Goal: Book appointment/travel/reservation

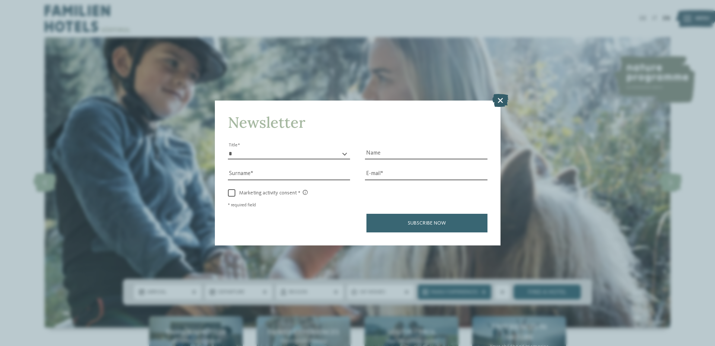
click at [502, 102] on icon at bounding box center [500, 100] width 16 height 13
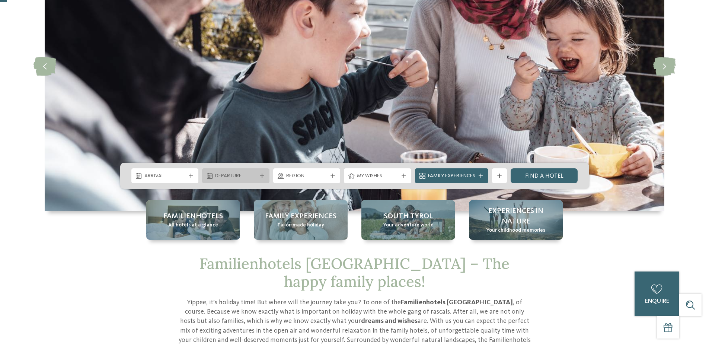
scroll to position [186, 0]
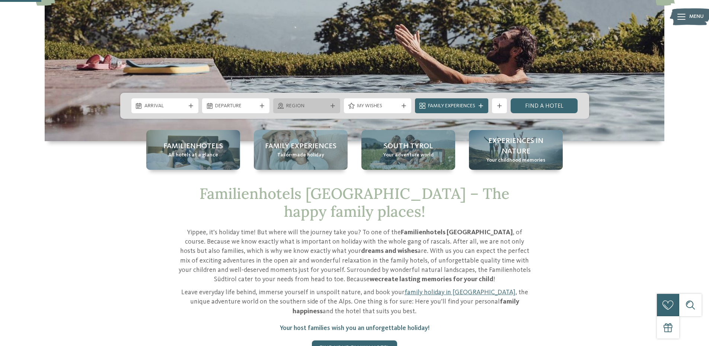
click at [298, 106] on span "Region" at bounding box center [306, 105] width 41 height 7
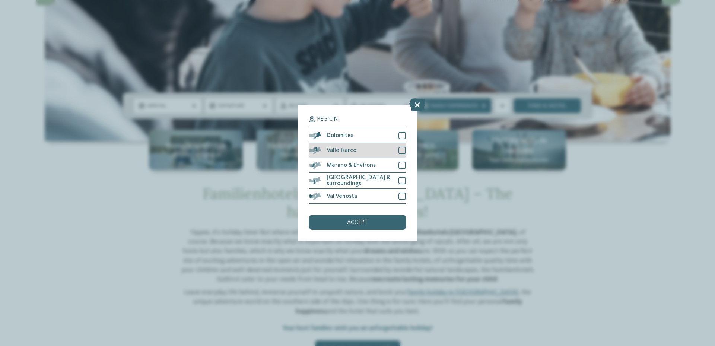
drag, startPoint x: 402, startPoint y: 150, endPoint x: 402, endPoint y: 146, distance: 4.1
click at [402, 150] on div at bounding box center [401, 150] width 7 height 7
click at [402, 135] on div at bounding box center [401, 135] width 7 height 7
click at [368, 224] on div "accept" at bounding box center [357, 222] width 97 height 15
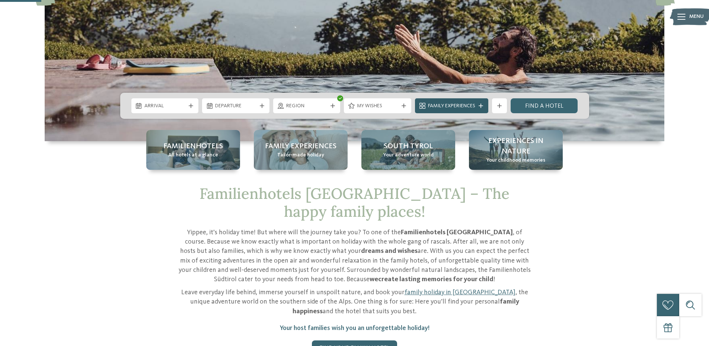
click at [464, 109] on span "Family Experiences" at bounding box center [451, 105] width 47 height 7
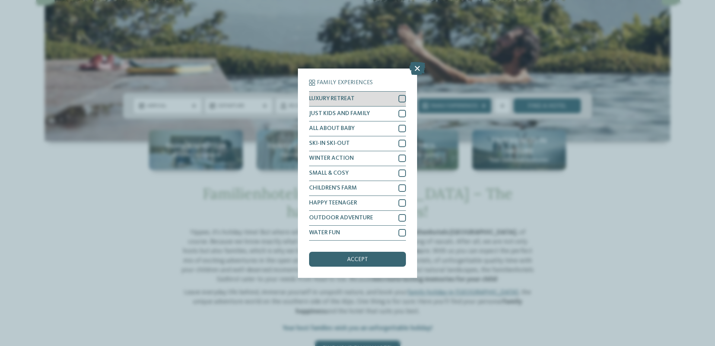
click at [403, 96] on div at bounding box center [401, 98] width 7 height 7
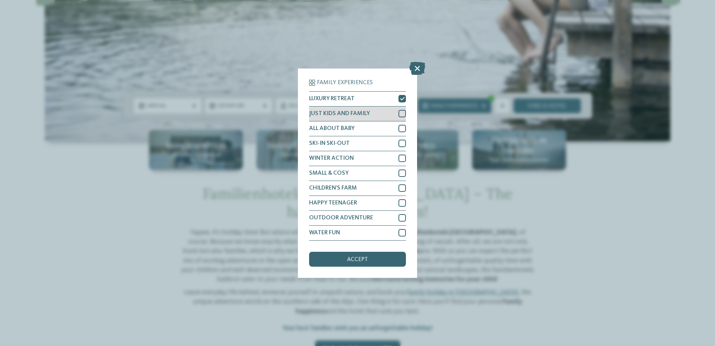
click at [403, 114] on div at bounding box center [401, 113] width 7 height 7
click at [401, 187] on div at bounding box center [401, 187] width 7 height 7
click at [403, 216] on div at bounding box center [401, 217] width 7 height 7
click at [401, 233] on div at bounding box center [401, 232] width 7 height 7
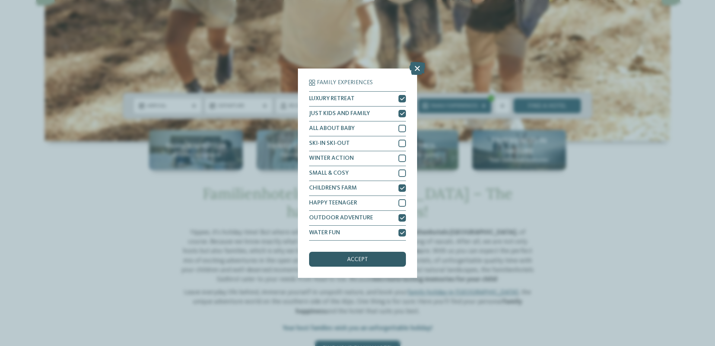
click at [381, 260] on div "accept" at bounding box center [357, 259] width 97 height 15
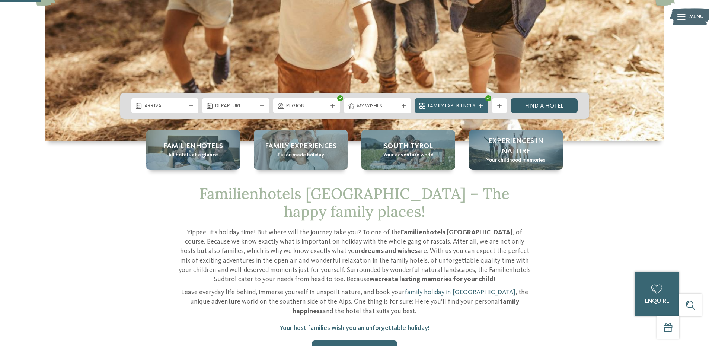
click at [551, 109] on link "Find a hotel" at bounding box center [544, 105] width 67 height 15
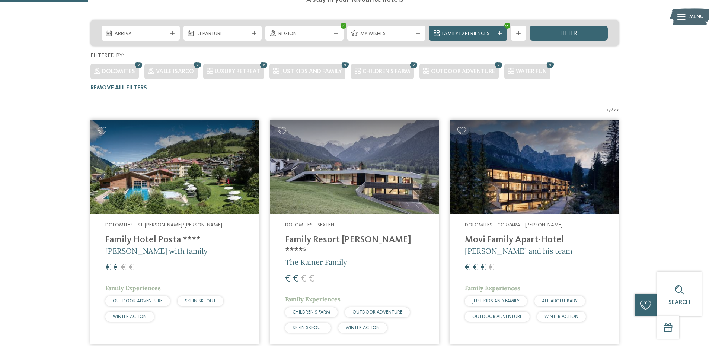
scroll to position [102, 0]
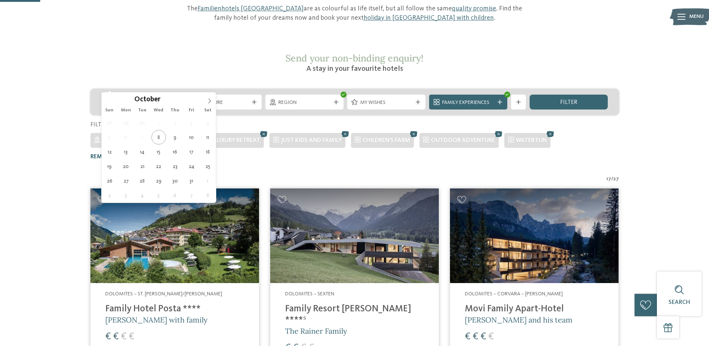
click at [144, 99] on span "Arrival" at bounding box center [141, 102] width 52 height 7
click at [209, 103] on icon at bounding box center [209, 100] width 5 height 5
type input "****"
click at [209, 103] on icon at bounding box center [209, 100] width 5 height 5
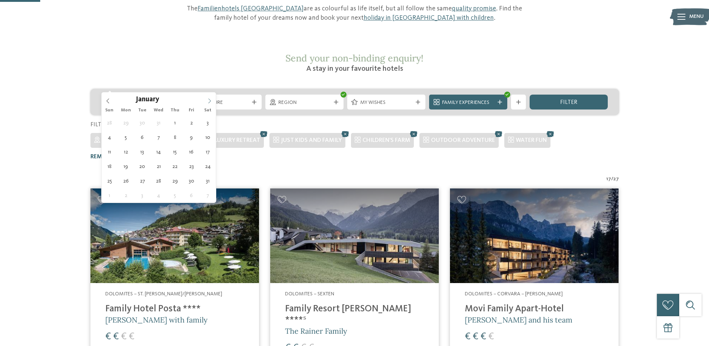
click at [209, 103] on icon at bounding box center [209, 100] width 5 height 5
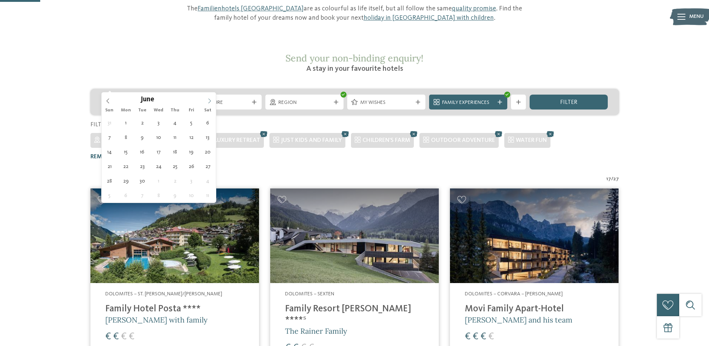
click at [209, 103] on icon at bounding box center [209, 100] width 5 height 5
type div "15.08.2026"
type input "****"
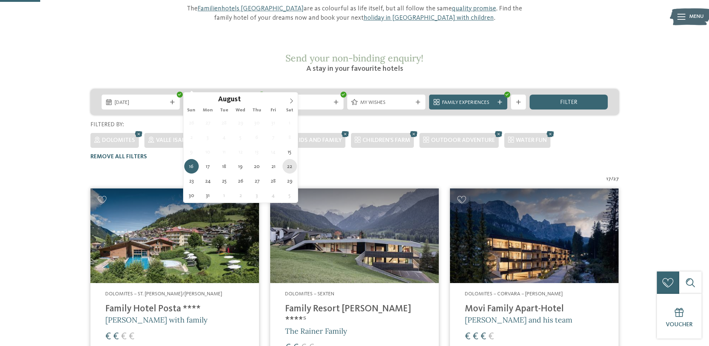
type div "22.08.2026"
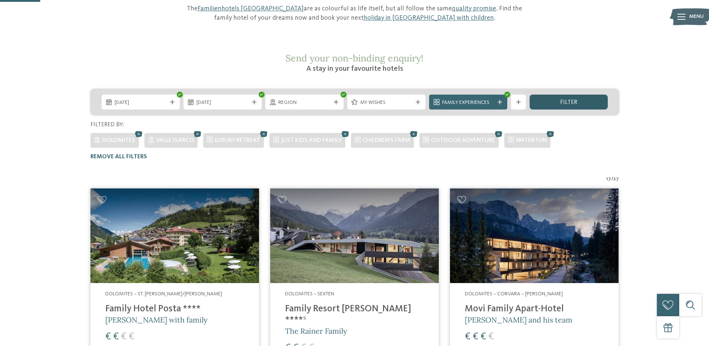
click at [575, 99] on span "filter" at bounding box center [568, 102] width 17 height 6
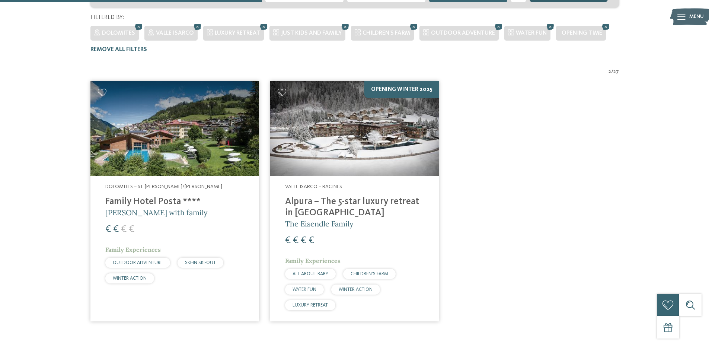
scroll to position [226, 0]
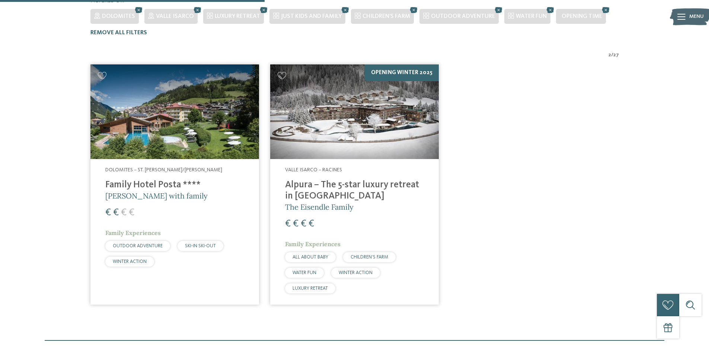
click at [201, 96] on img at bounding box center [174, 111] width 169 height 95
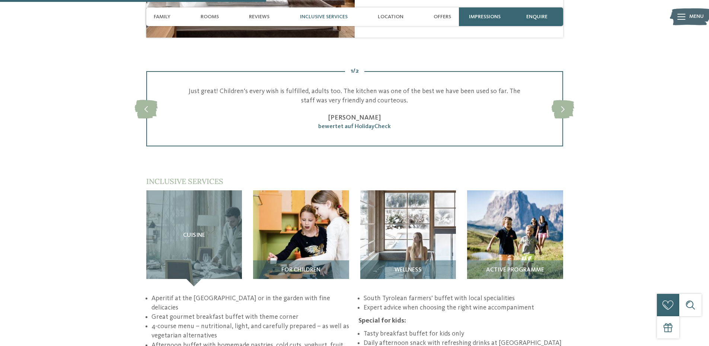
scroll to position [931, 0]
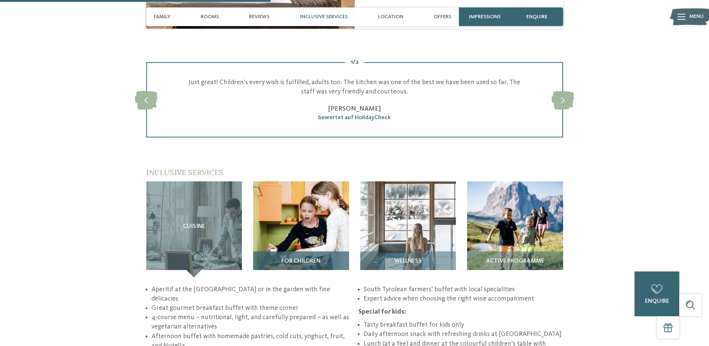
click at [303, 258] on span "For children" at bounding box center [301, 261] width 39 height 7
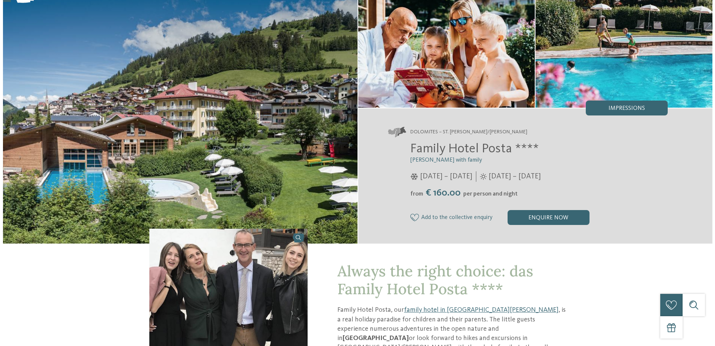
scroll to position [0, 0]
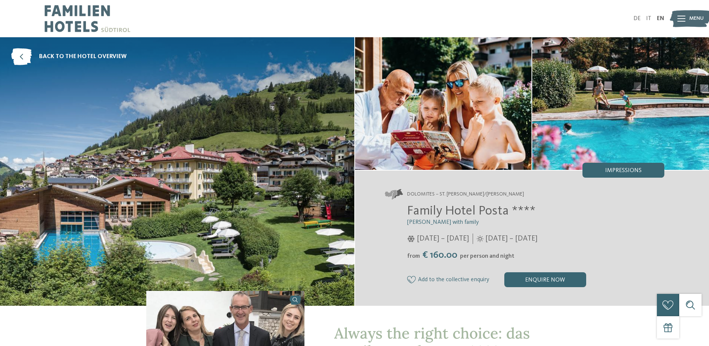
click at [690, 18] on span "Menu" at bounding box center [697, 18] width 15 height 7
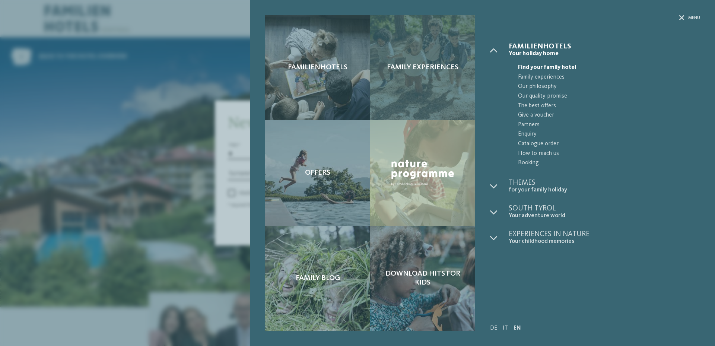
click at [412, 68] on span "Family experiences" at bounding box center [423, 67] width 72 height 9
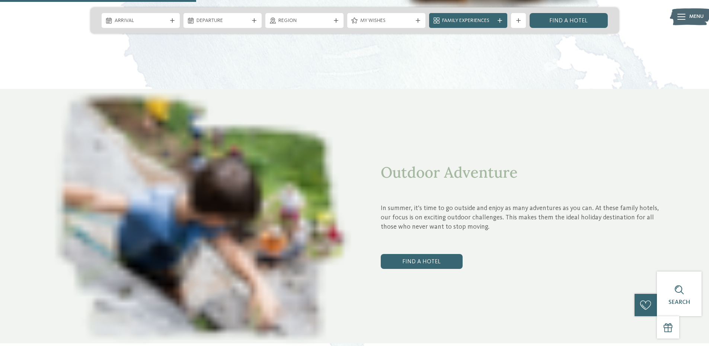
scroll to position [993, 0]
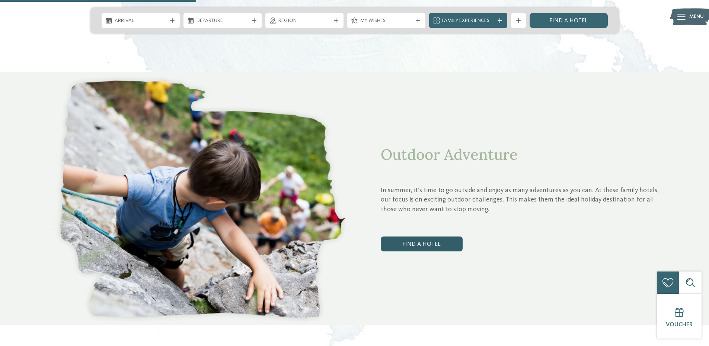
click at [428, 236] on link "Find a hotel" at bounding box center [422, 243] width 82 height 15
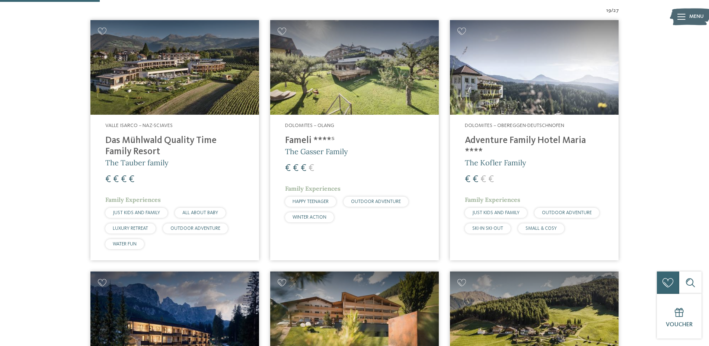
scroll to position [289, 0]
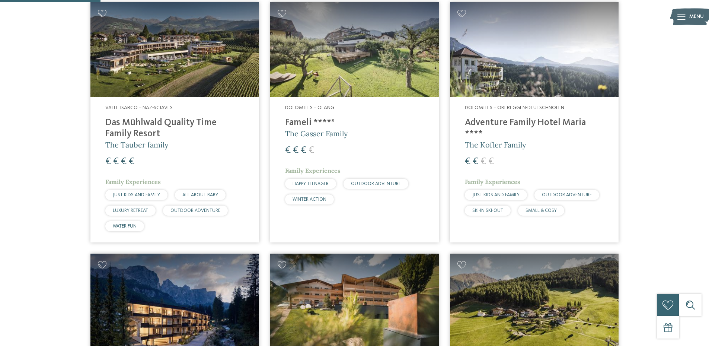
drag, startPoint x: 80, startPoint y: 89, endPoint x: 147, endPoint y: 116, distance: 71.9
copy div "[PERSON_NAME] Isarco – Naz-Sciaves Das Mühlwald Quality Time Family Resort"
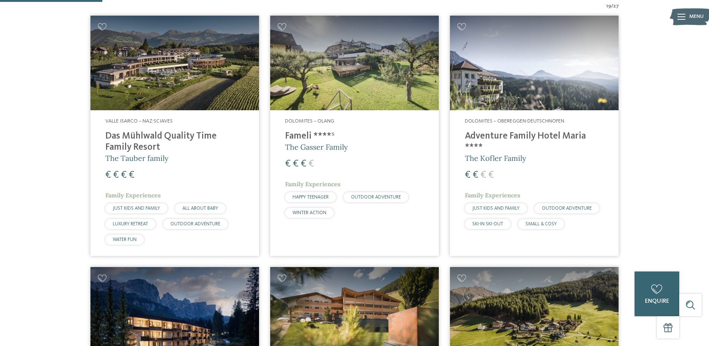
scroll to position [295, 0]
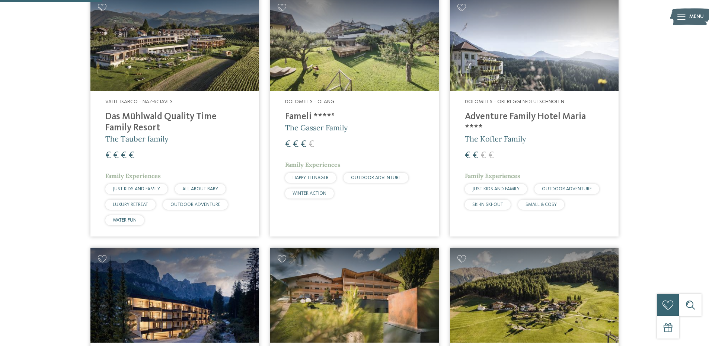
click at [349, 43] on img at bounding box center [354, 43] width 169 height 95
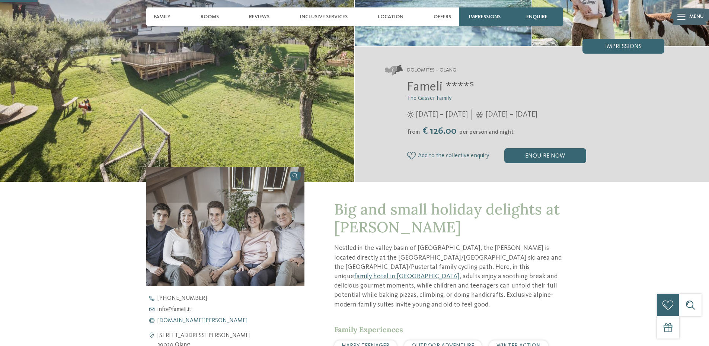
click at [185, 320] on span "[DOMAIN_NAME][PERSON_NAME]" at bounding box center [203, 321] width 90 height 6
